Goal: Information Seeking & Learning: Learn about a topic

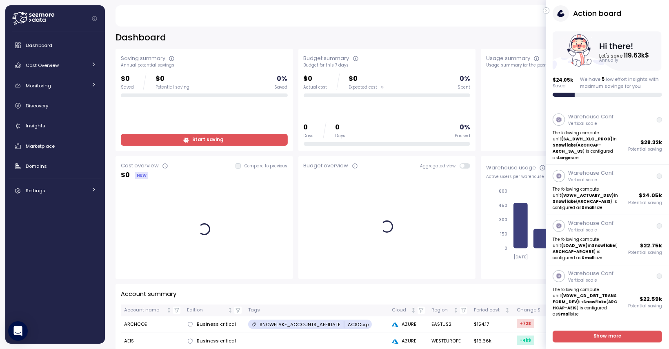
click at [546, 11] on icon "button" at bounding box center [546, 11] width 1 height 2
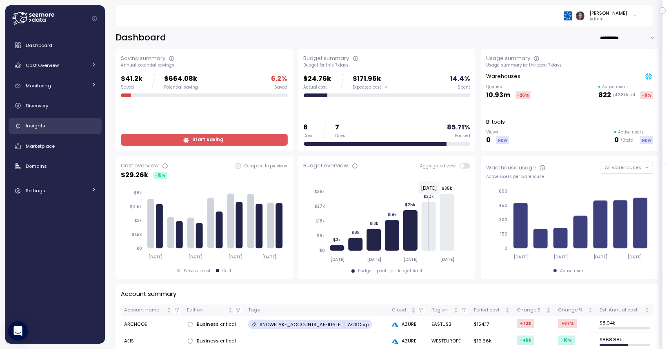
click at [57, 122] on div "Insights" at bounding box center [61, 126] width 71 height 8
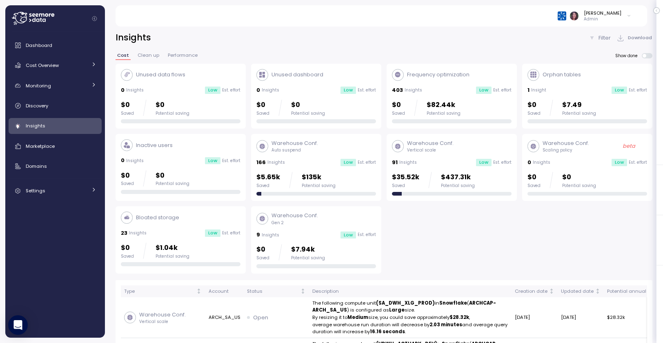
click at [273, 232] on p "Insights" at bounding box center [271, 235] width 18 height 6
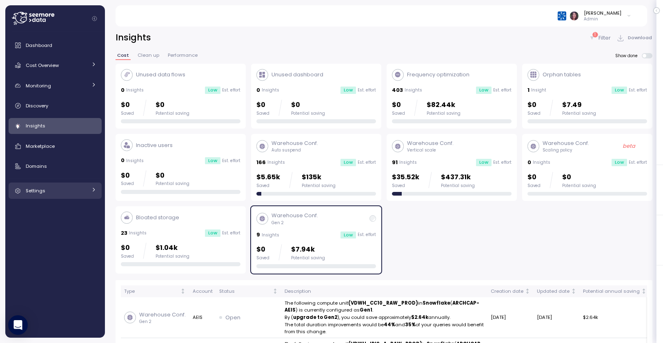
click at [34, 197] on link "Settings" at bounding box center [55, 190] width 93 height 16
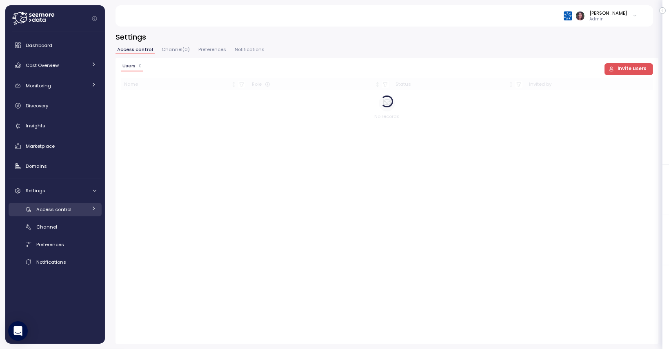
click at [50, 208] on span "Access control" at bounding box center [53, 209] width 35 height 7
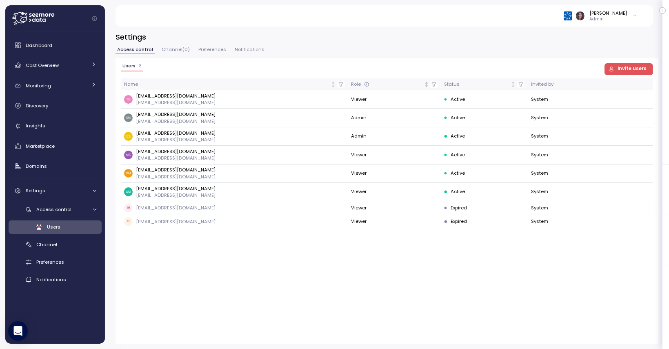
click at [627, 70] on span "Invite users" at bounding box center [631, 69] width 29 height 11
click at [67, 68] on div "Cost Overview" at bounding box center [56, 65] width 61 height 8
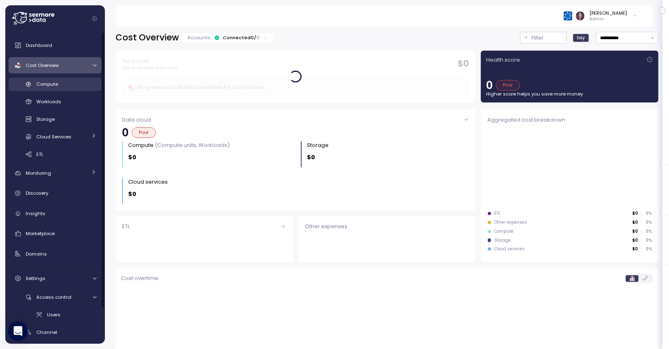
click at [55, 88] on div "Compute" at bounding box center [66, 84] width 60 height 8
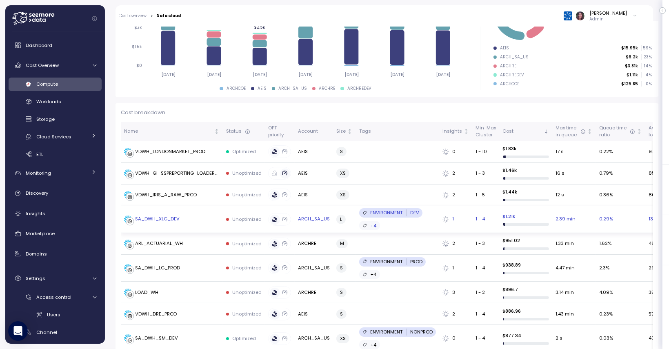
scroll to position [163, 0]
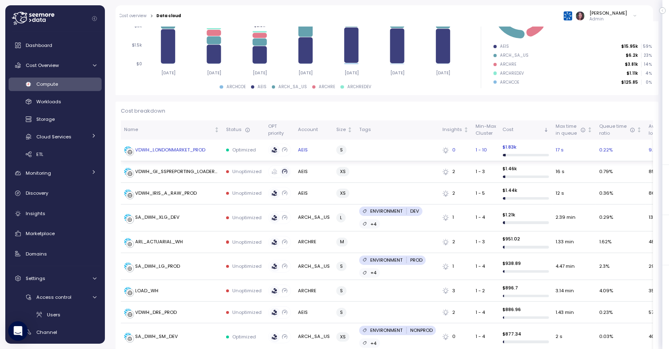
click at [162, 146] on div "VDWH_LONDONMARKET_PROD" at bounding box center [170, 149] width 70 height 7
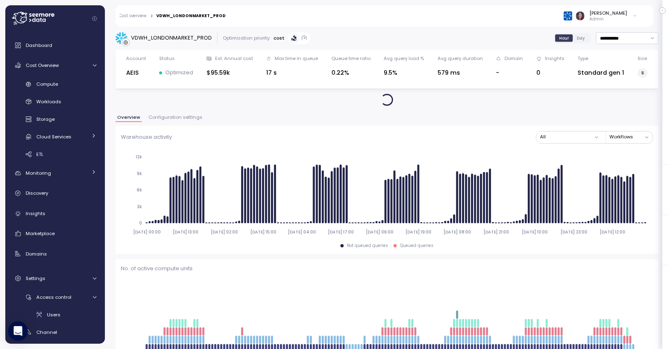
scroll to position [27, 0]
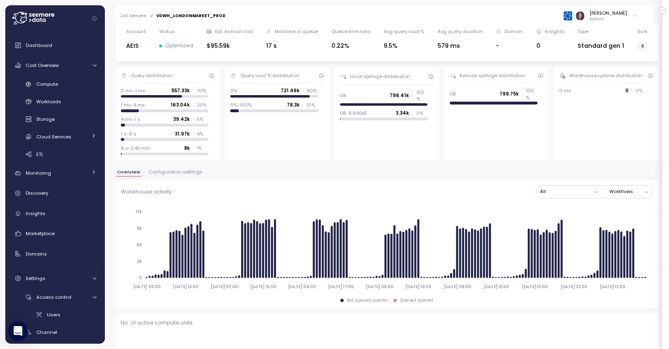
click at [164, 174] on span "Configuration settings" at bounding box center [176, 172] width 54 height 4
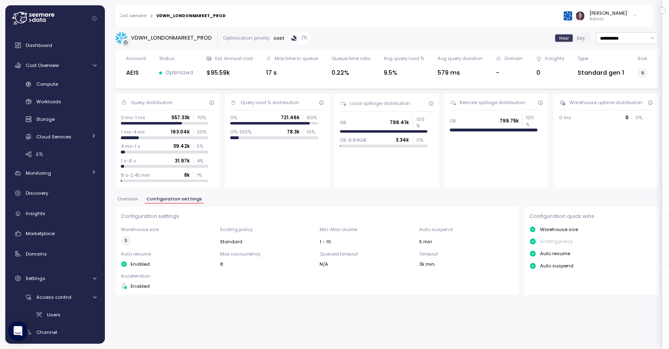
click at [572, 16] on img at bounding box center [567, 15] width 9 height 9
click at [659, 8] on main "**********" at bounding box center [336, 174] width 663 height 349
click at [646, 8] on header "Cost overview > VDWH_LONDONMARKET_PROD Elvire Lukov Admin" at bounding box center [383, 15] width 537 height 21
click at [616, 16] on div "[PERSON_NAME]" at bounding box center [609, 13] width 38 height 7
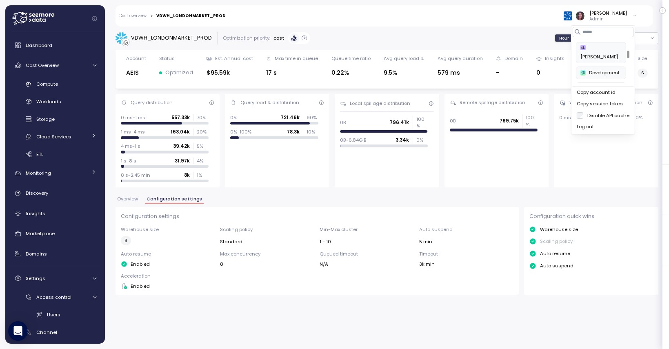
click at [589, 69] on div "Development" at bounding box center [600, 72] width 41 height 7
click at [139, 16] on link "Cost overview" at bounding box center [133, 16] width 27 height 4
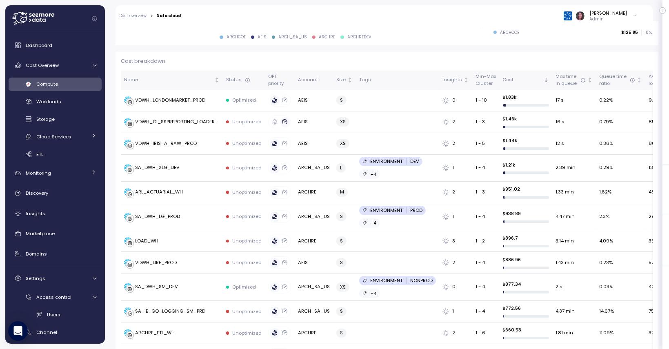
scroll to position [176, 0]
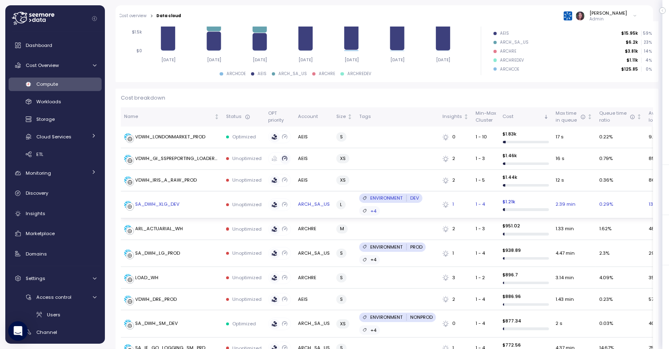
click at [503, 209] on div at bounding box center [504, 209] width 2 height 3
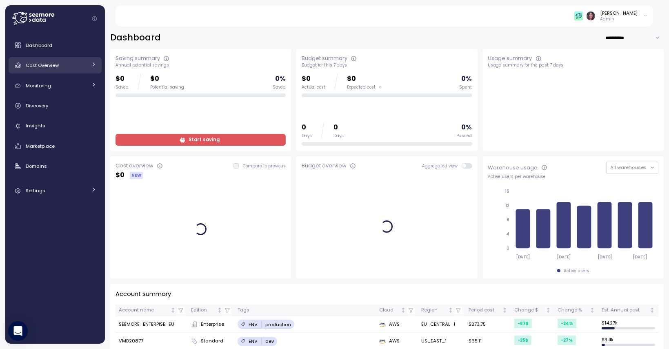
click at [50, 68] on span "Cost Overview" at bounding box center [42, 65] width 33 height 7
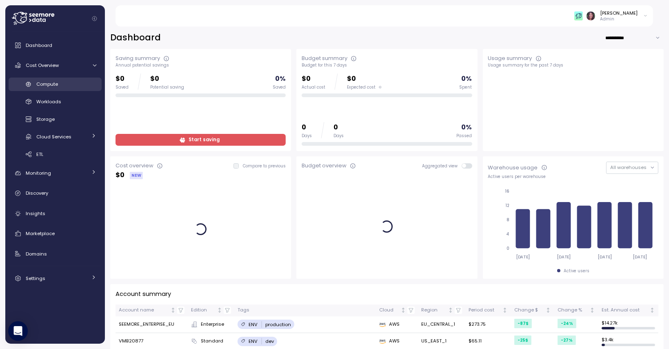
click at [54, 84] on span "Compute" at bounding box center [47, 84] width 22 height 7
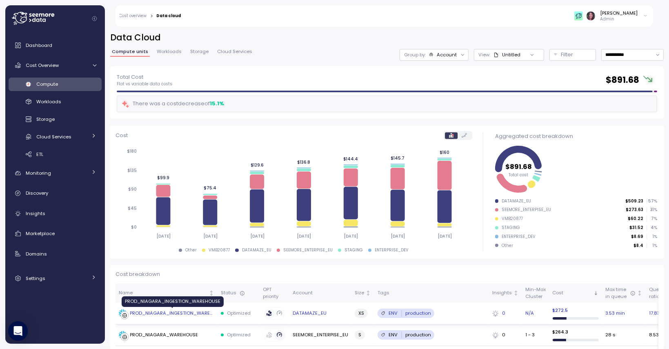
click at [155, 311] on div "PROD_NIAGARA_INGESTION_WAREHOUSE" at bounding box center [172, 313] width 84 height 7
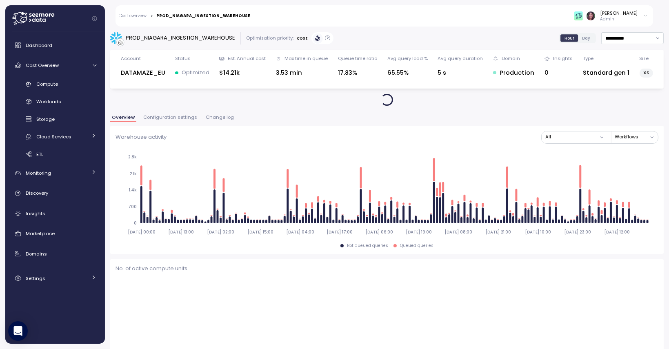
click at [211, 115] on span "Change log" at bounding box center [220, 117] width 28 height 4
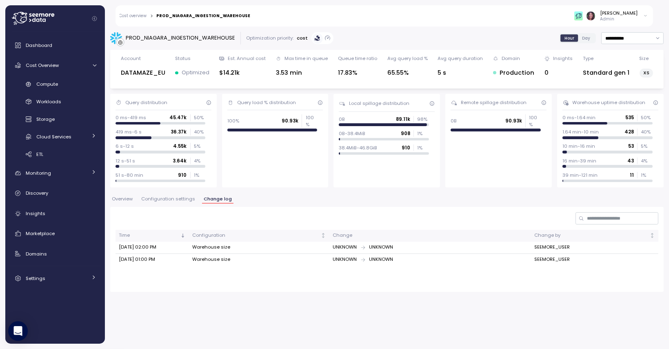
click at [129, 12] on div "Cost overview > PROD_NIAGARA_INGESTION_WAREHOUSE Elvire Lukov Admin" at bounding box center [383, 15] width 537 height 21
click at [128, 18] on link "Cost overview" at bounding box center [133, 16] width 27 height 4
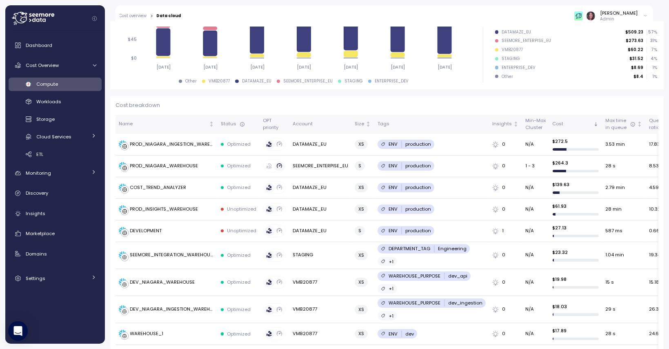
scroll to position [171, 0]
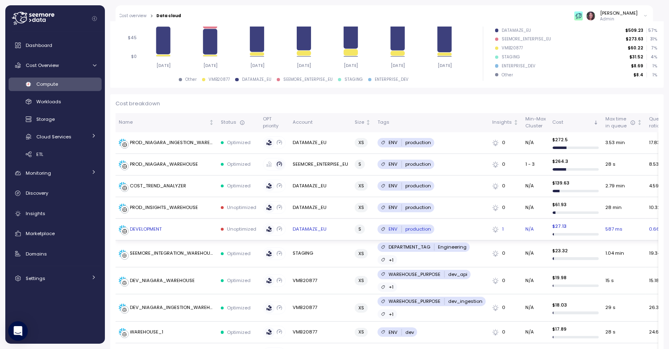
click at [146, 233] on td "DEVELOPMENT" at bounding box center [166, 230] width 102 height 22
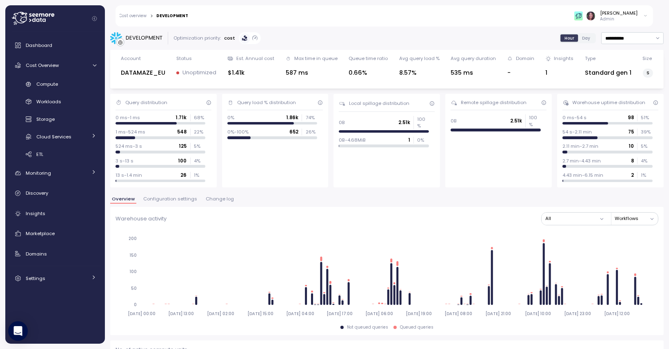
click at [212, 198] on span "Change log" at bounding box center [220, 199] width 28 height 4
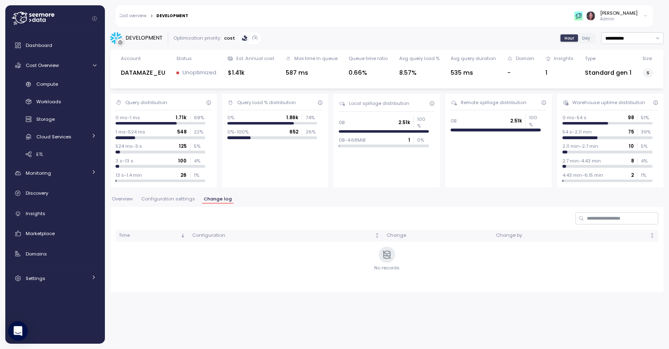
click at [162, 120] on div "0 ms-1 ms 1.71k 68 %" at bounding box center [160, 117] width 90 height 7
click at [135, 14] on link "Cost overview" at bounding box center [133, 16] width 27 height 4
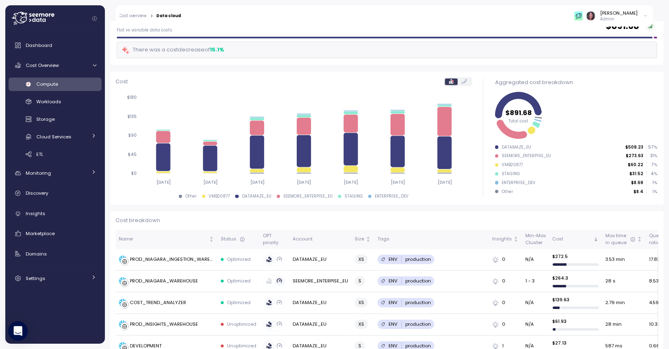
scroll to position [104, 0]
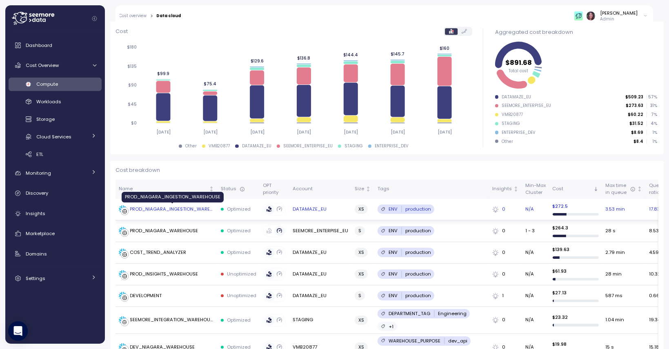
click at [153, 211] on div "PROD_NIAGARA_INGESTION_WAREHOUSE" at bounding box center [172, 209] width 84 height 7
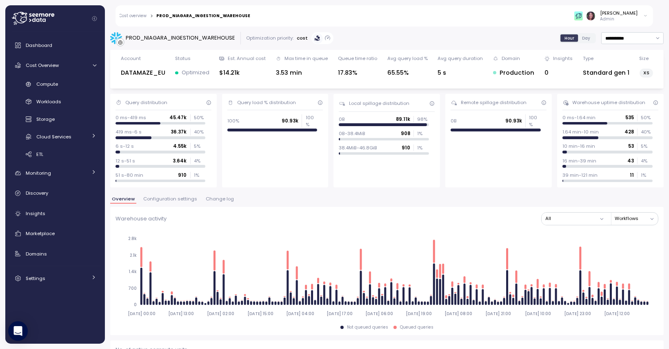
click at [221, 200] on span "Change log" at bounding box center [220, 199] width 28 height 4
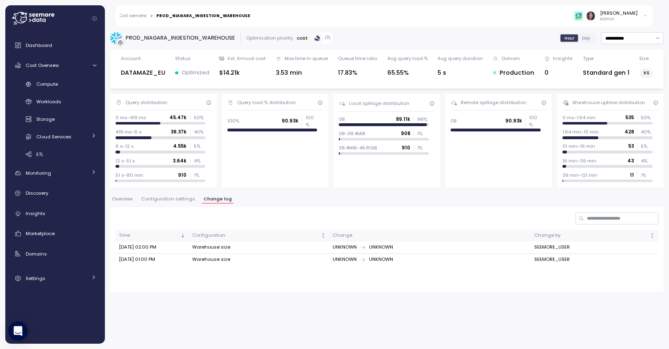
click at [140, 15] on link "Cost overview" at bounding box center [133, 16] width 27 height 4
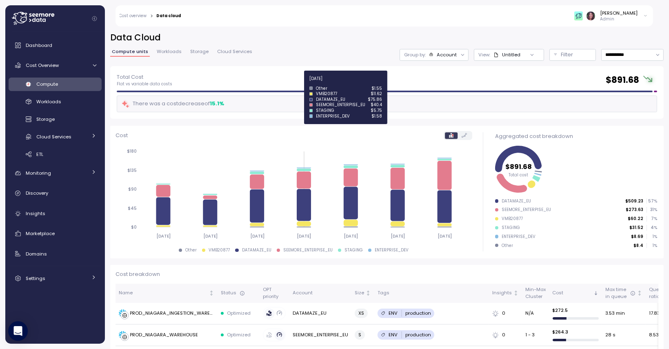
scroll to position [73, 0]
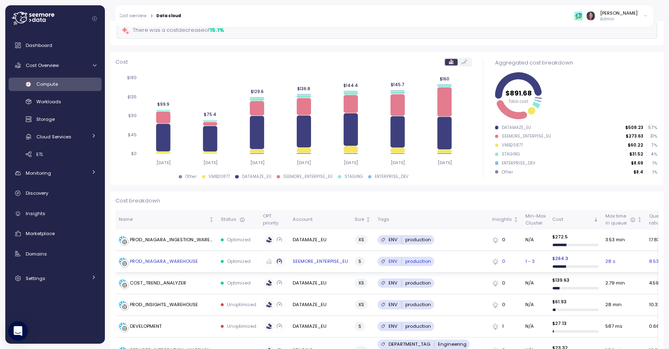
click at [173, 260] on div "PROD_NIAGARA_WAREHOUSE" at bounding box center [164, 261] width 68 height 7
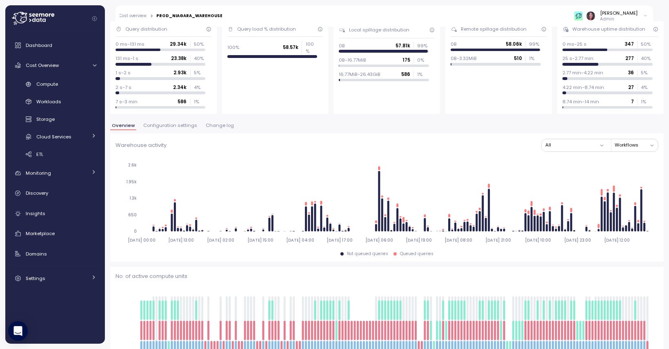
scroll to position [155, 0]
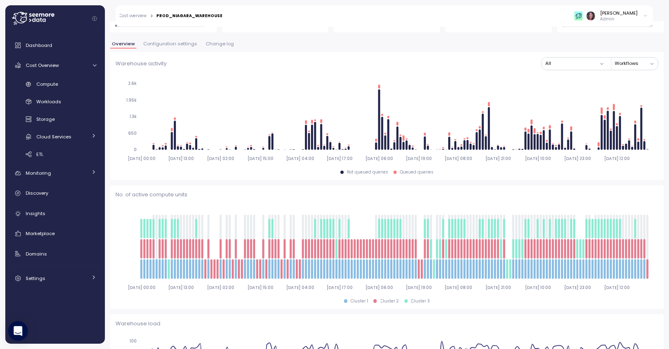
click at [206, 42] on span "Change log" at bounding box center [220, 44] width 28 height 4
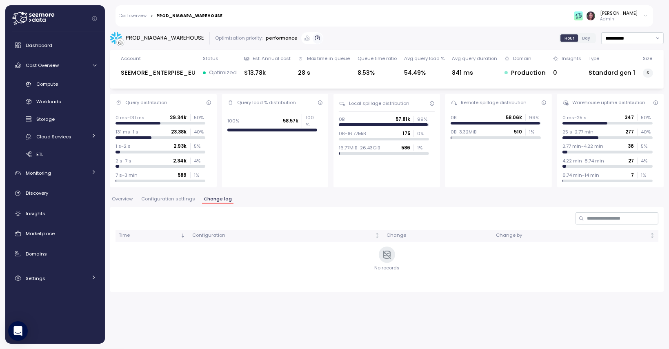
click at [139, 14] on link "Cost overview" at bounding box center [133, 16] width 27 height 4
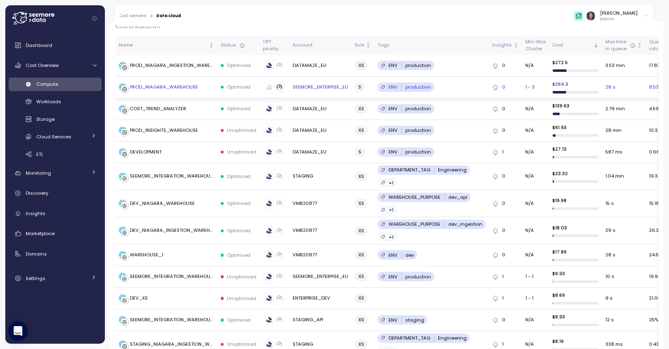
scroll to position [248, 0]
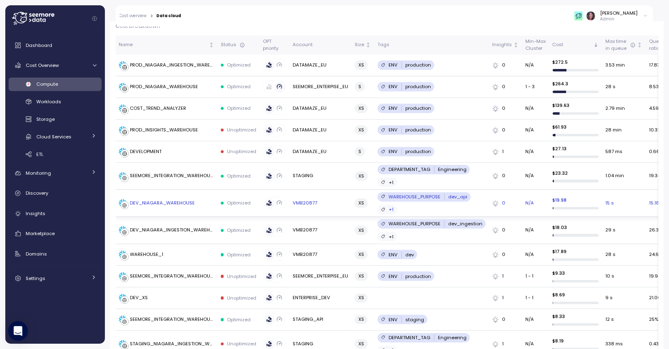
click at [184, 204] on div "DEV_NIAGARA_WAREHOUSE" at bounding box center [162, 203] width 65 height 7
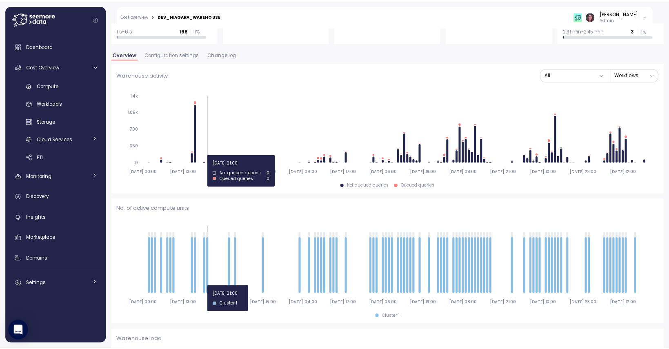
scroll to position [144, 0]
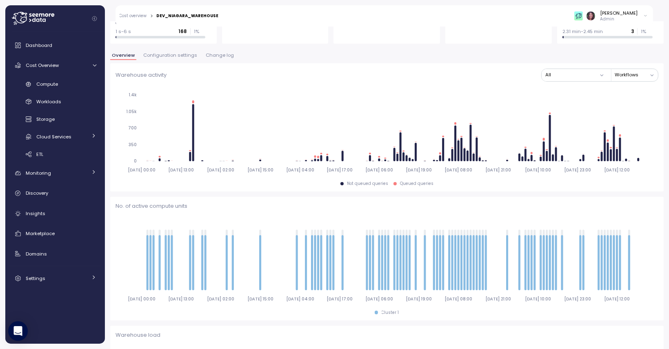
click at [220, 55] on span "Change log" at bounding box center [220, 55] width 28 height 4
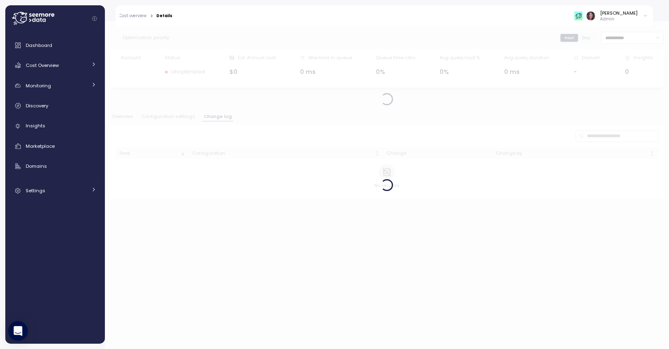
click at [583, 18] on img at bounding box center [578, 15] width 9 height 9
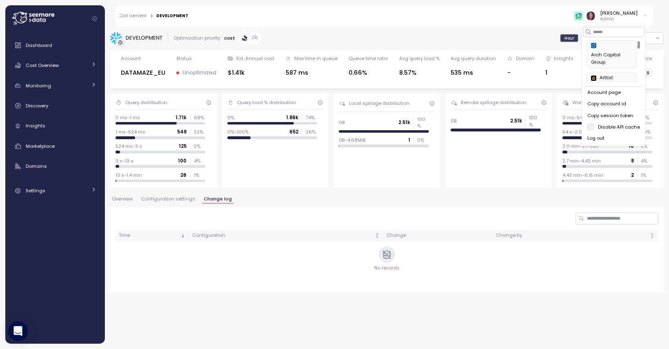
click at [600, 54] on div "Arch Capital Group" at bounding box center [611, 54] width 41 height 23
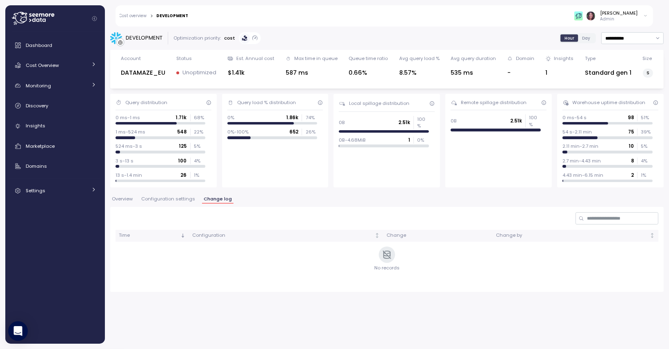
click at [131, 16] on link "Cost overview" at bounding box center [133, 16] width 27 height 4
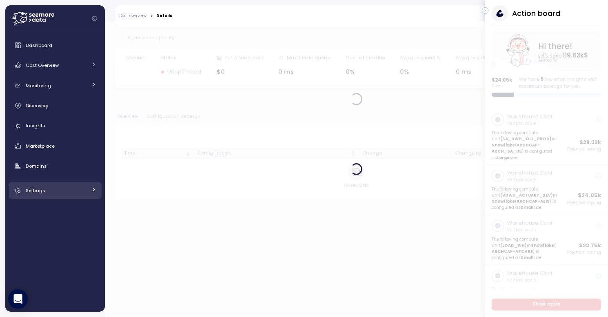
click at [46, 188] on div "Settings" at bounding box center [56, 190] width 61 height 8
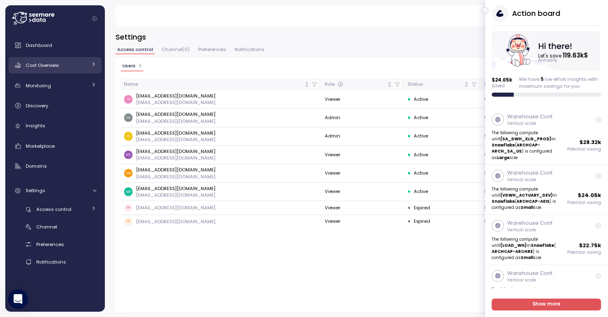
click at [60, 63] on div "Cost Overview" at bounding box center [56, 65] width 61 height 8
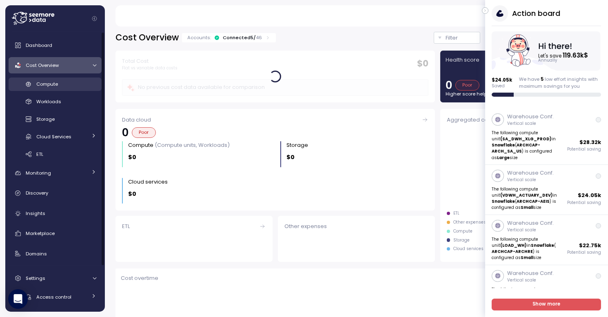
click at [58, 82] on span "Compute" at bounding box center [47, 84] width 22 height 7
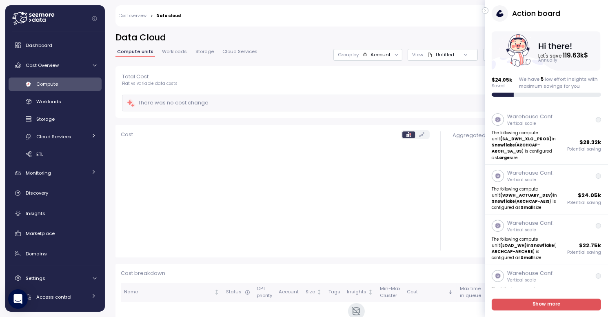
click at [486, 10] on icon "button" at bounding box center [485, 11] width 4 height 10
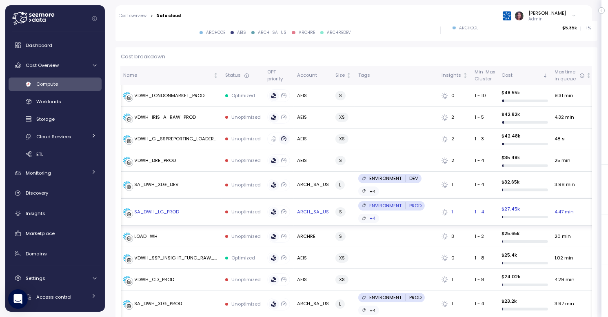
scroll to position [218, 0]
click at [161, 212] on div "SA_DWH_LG_PROD" at bounding box center [157, 211] width 45 height 7
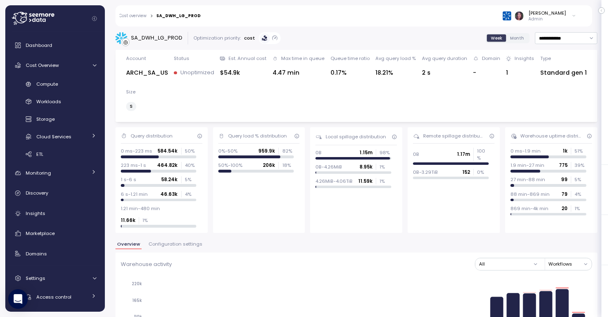
click at [511, 15] on img at bounding box center [507, 15] width 9 height 9
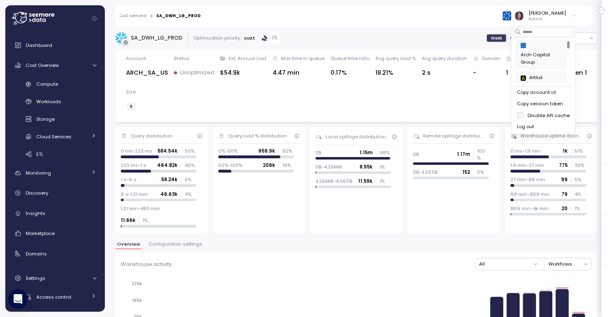
click at [539, 76] on div "Artlist" at bounding box center [541, 78] width 41 height 7
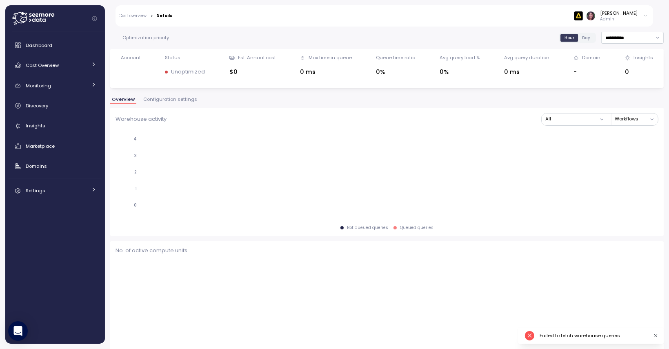
click at [654, 335] on icon "button" at bounding box center [655, 335] width 5 height 5
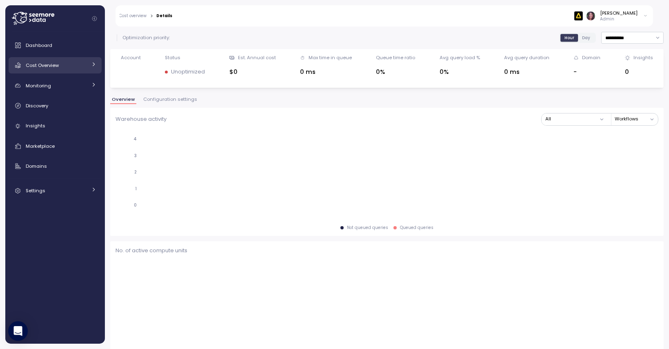
click at [60, 61] on div "Cost Overview" at bounding box center [56, 65] width 61 height 8
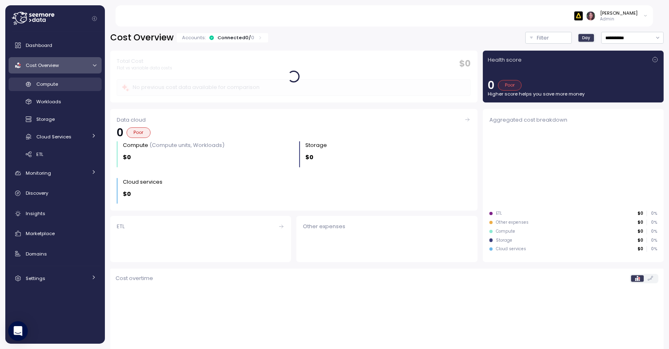
click at [53, 81] on span "Compute" at bounding box center [47, 84] width 22 height 7
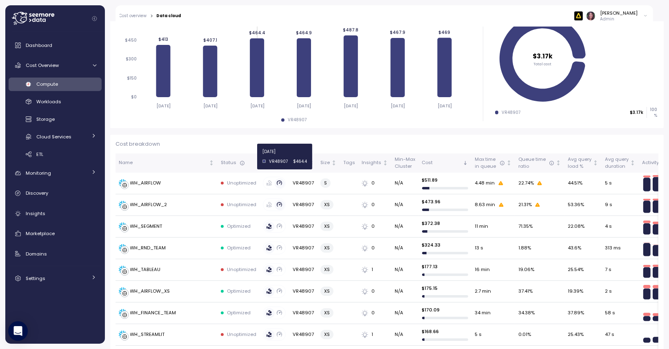
scroll to position [132, 0]
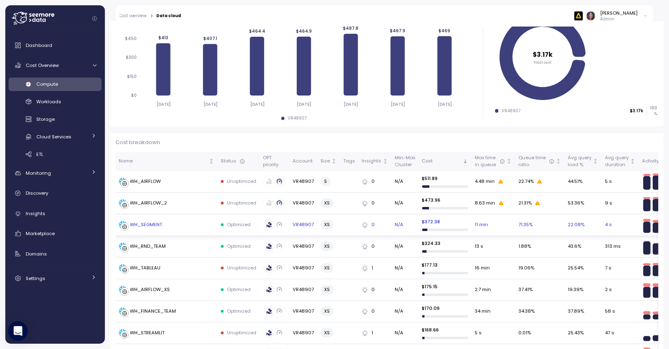
click at [146, 223] on div "WH_SEGMENT" at bounding box center [146, 224] width 32 height 7
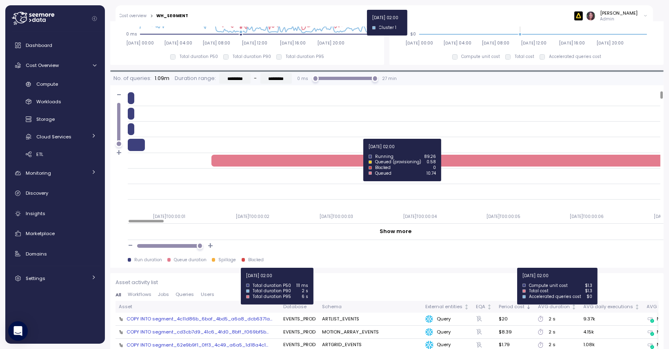
scroll to position [658, 0]
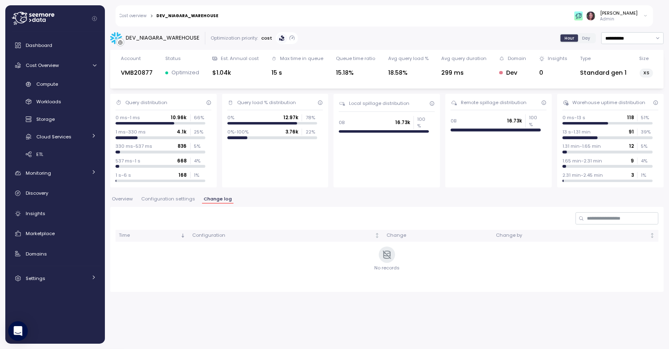
click at [135, 16] on link "Cost overview" at bounding box center [133, 16] width 27 height 4
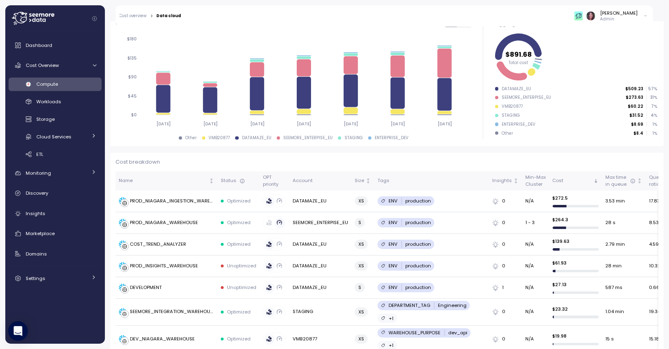
scroll to position [113, 0]
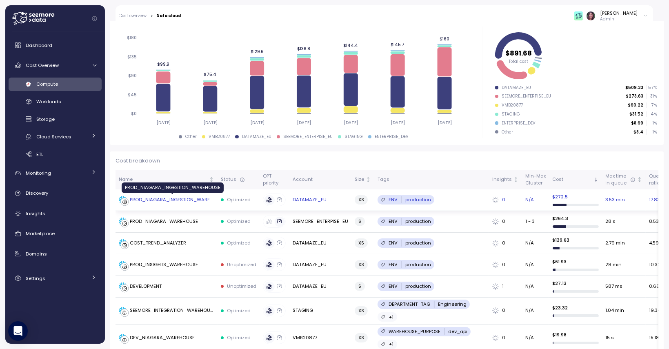
click at [196, 202] on div "PROD_NIAGARA_INGESTION_WAREHOUSE" at bounding box center [172, 199] width 84 height 7
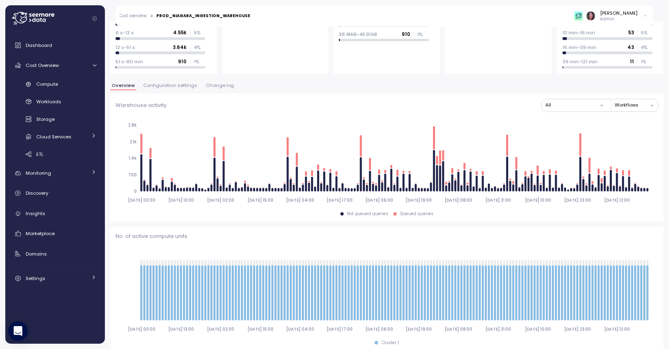
click at [214, 85] on span "Change log" at bounding box center [220, 85] width 28 height 4
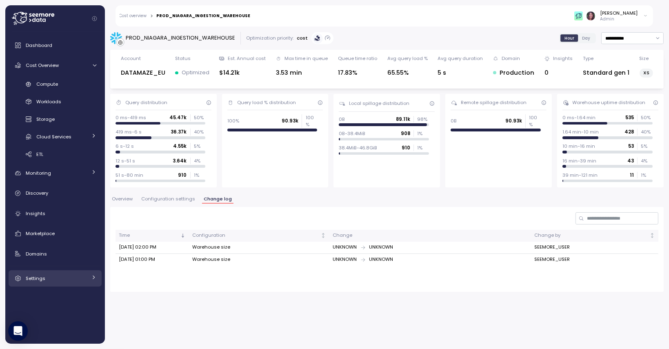
click at [46, 271] on link "Settings" at bounding box center [55, 278] width 93 height 16
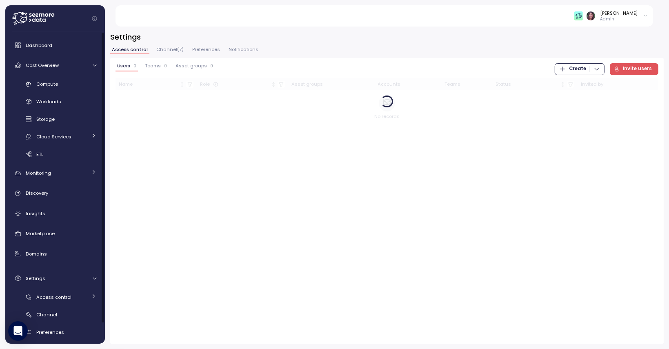
scroll to position [22, 0]
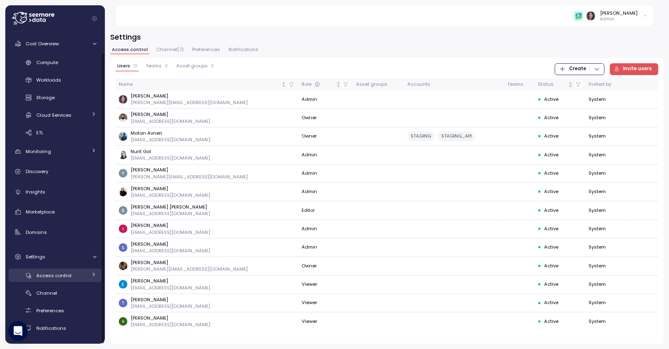
click at [58, 277] on span "Access control" at bounding box center [53, 275] width 35 height 7
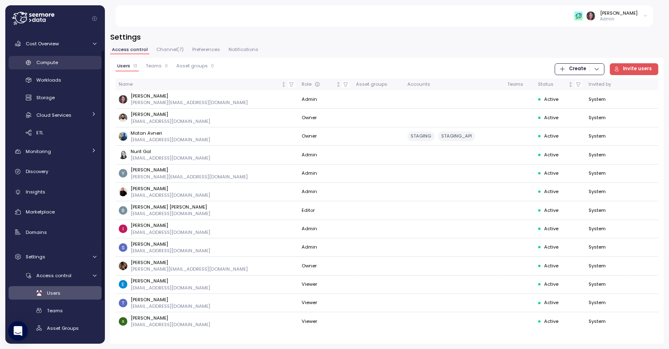
click at [50, 64] on span "Compute" at bounding box center [47, 62] width 22 height 7
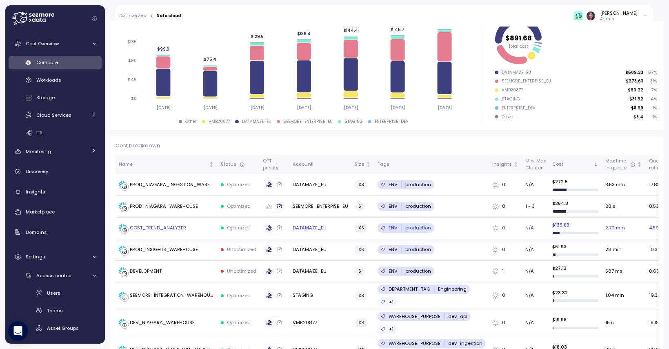
click at [185, 226] on div "COST_TREND_ANALYZER" at bounding box center [158, 227] width 56 height 7
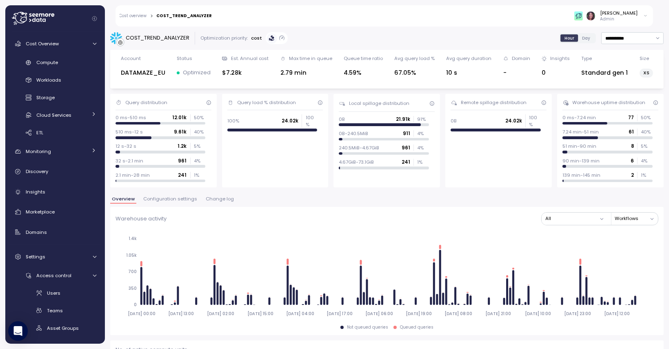
click at [214, 203] on button "Change log" at bounding box center [219, 200] width 31 height 7
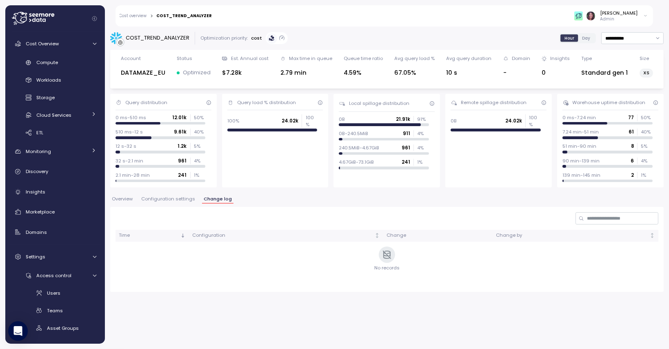
click at [135, 9] on div "Cost overview > COST_TREND_ANALYZER [PERSON_NAME] Admin" at bounding box center [383, 15] width 537 height 21
click at [135, 11] on div "Cost overview > COST_TREND_ANALYZER [PERSON_NAME] Admin" at bounding box center [383, 15] width 537 height 21
click at [135, 19] on div "Cost overview > COST_TREND_ANALYZER [PERSON_NAME] Admin" at bounding box center [383, 15] width 537 height 21
click at [131, 15] on link "Cost overview" at bounding box center [133, 16] width 27 height 4
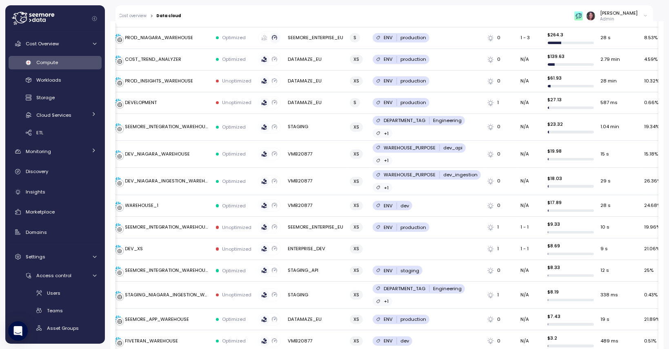
scroll to position [301, 0]
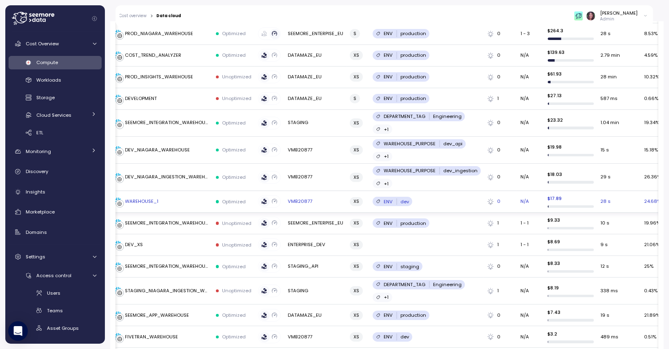
click at [297, 204] on td "VMB20877" at bounding box center [315, 202] width 62 height 22
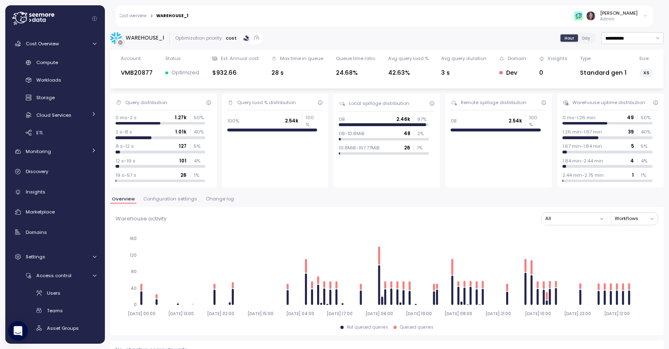
click at [214, 200] on span "Change log" at bounding box center [220, 199] width 28 height 4
